Goal: Navigation & Orientation: Find specific page/section

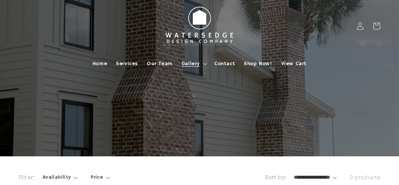
click at [199, 59] on summary "Gallery" at bounding box center [193, 64] width 33 height 16
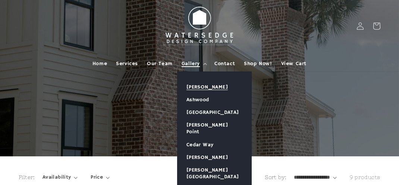
click at [203, 88] on link "[PERSON_NAME]" at bounding box center [214, 87] width 74 height 13
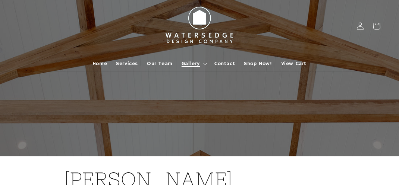
click at [191, 66] on span "Gallery" at bounding box center [190, 63] width 18 height 7
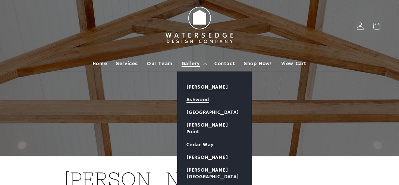
click at [200, 97] on link "Ashwood" at bounding box center [214, 100] width 74 height 13
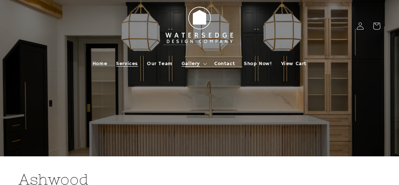
click at [135, 62] on span "Services" at bounding box center [127, 63] width 22 height 7
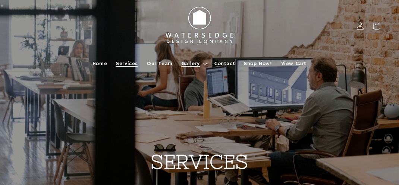
click at [195, 63] on span "Gallery" at bounding box center [190, 63] width 18 height 7
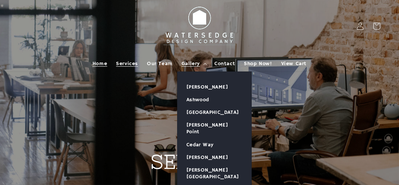
click at [101, 61] on span "Home" at bounding box center [99, 63] width 15 height 7
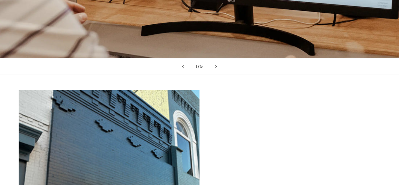
scroll to position [857, 0]
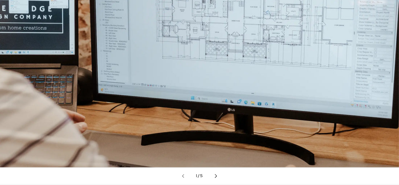
click at [212, 174] on button "Next slide" at bounding box center [216, 176] width 16 height 16
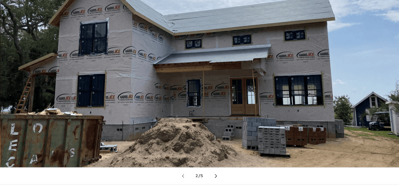
scroll to position [0, 399]
click at [213, 174] on button "Next slide" at bounding box center [216, 176] width 16 height 16
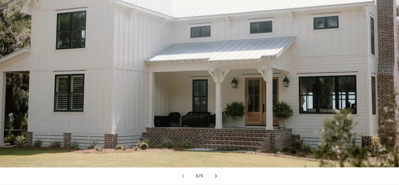
click at [213, 174] on button "Next slide" at bounding box center [216, 176] width 16 height 16
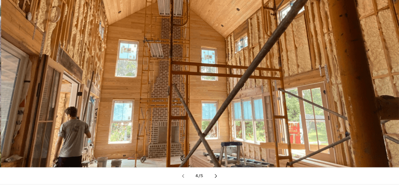
scroll to position [0, 1196]
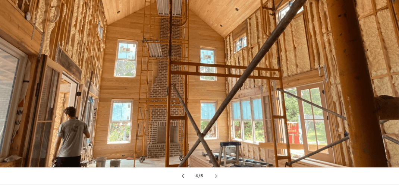
click at [190, 172] on button "Previous slide" at bounding box center [183, 176] width 16 height 16
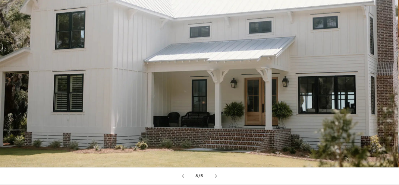
scroll to position [0, 797]
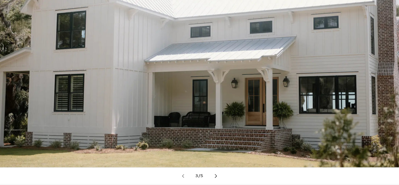
click at [217, 174] on button "Next slide" at bounding box center [216, 176] width 16 height 16
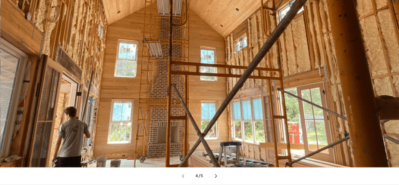
scroll to position [0, 1196]
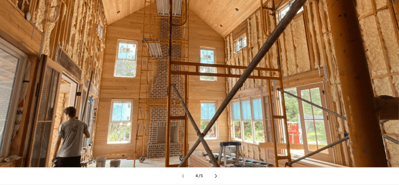
click at [217, 174] on button "Next slide" at bounding box center [216, 176] width 16 height 16
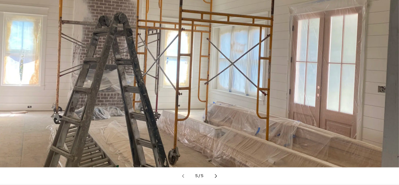
click at [217, 174] on button "Next slide" at bounding box center [216, 176] width 16 height 16
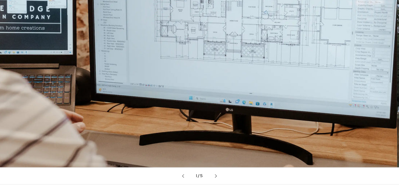
scroll to position [0, 0]
